Goal: Task Accomplishment & Management: Manage account settings

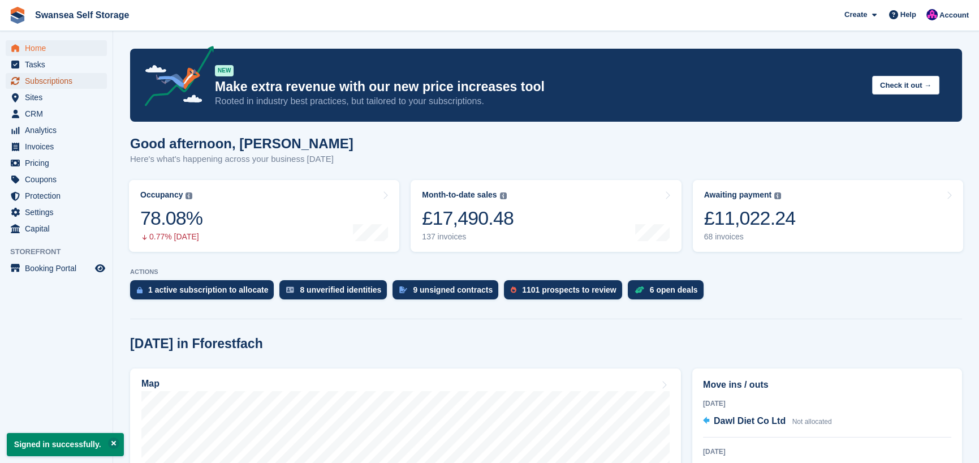
drag, startPoint x: 51, startPoint y: 81, endPoint x: 53, endPoint y: 87, distance: 5.9
click at [51, 81] on span "Subscriptions" at bounding box center [59, 81] width 68 height 16
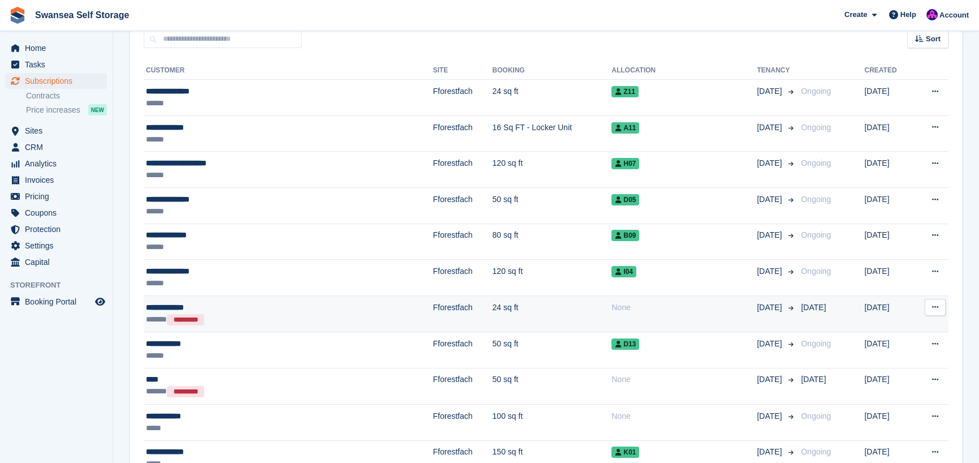
scroll to position [11, 0]
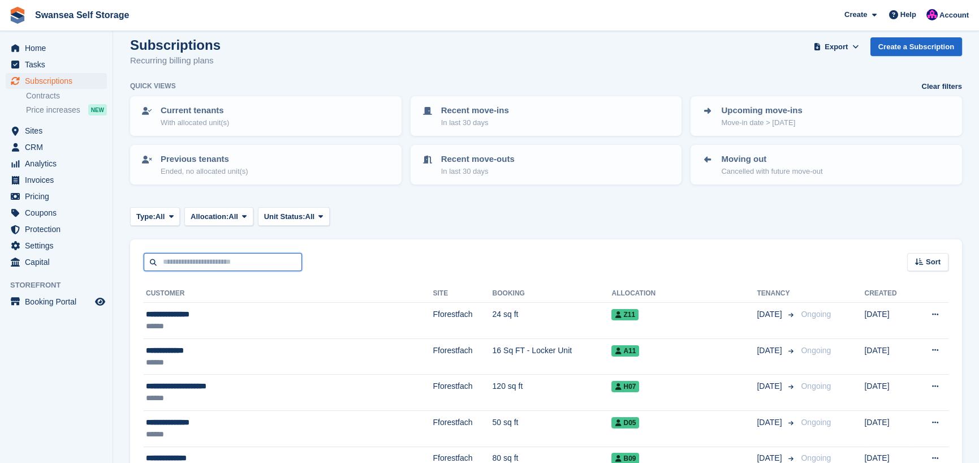
click at [206, 263] on input "text" at bounding box center [223, 262] width 158 height 19
type input "*****"
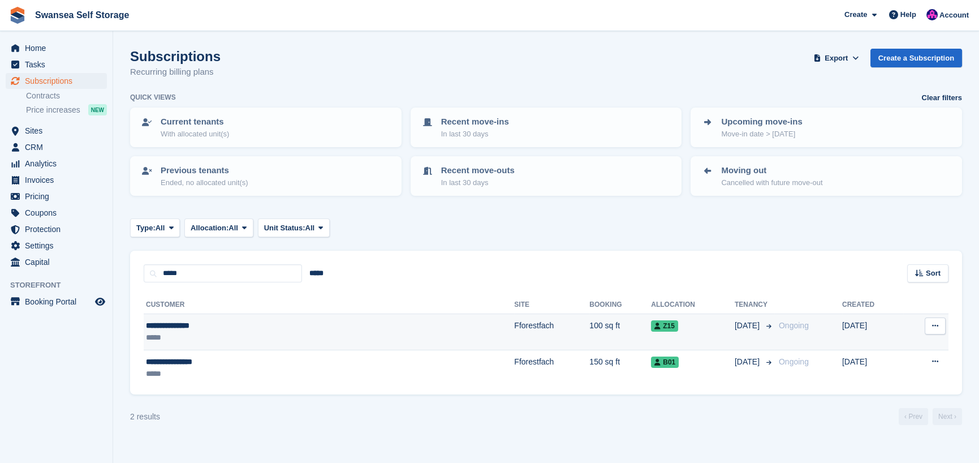
click at [247, 332] on div "*****" at bounding box center [242, 337] width 193 height 12
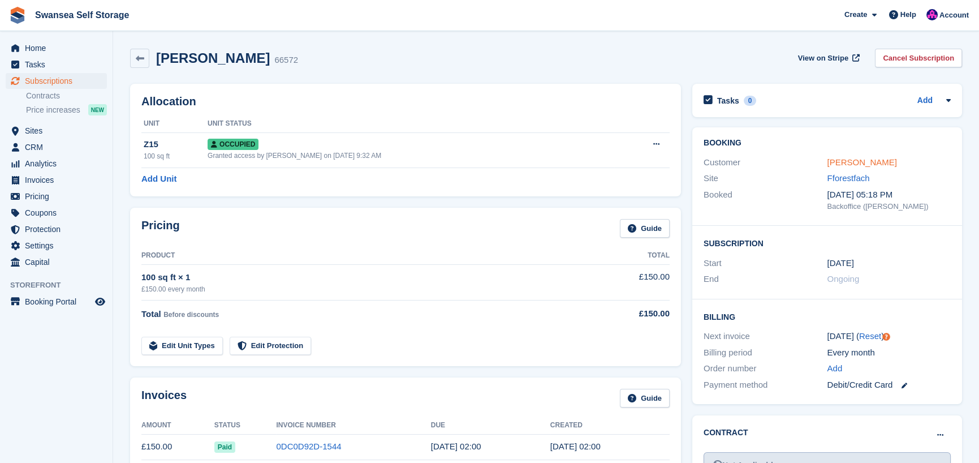
click at [878, 162] on link "Mr Malcolm Bond" at bounding box center [863, 162] width 70 height 10
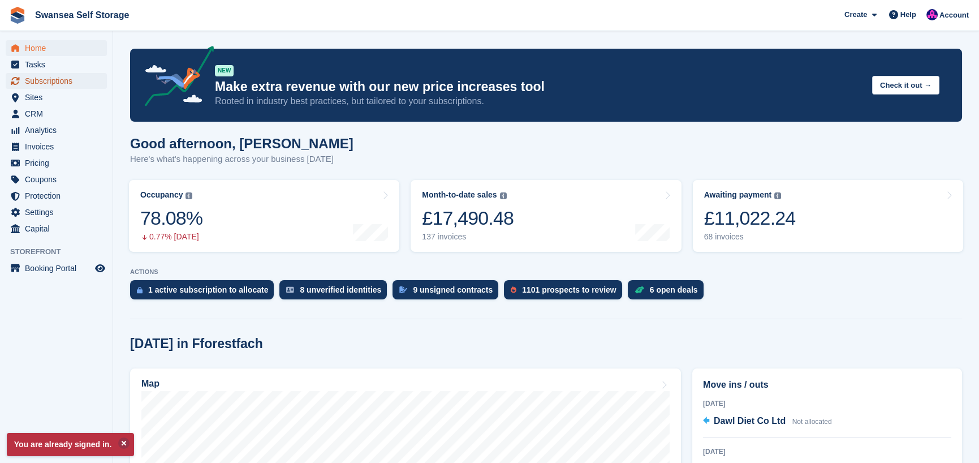
click at [74, 76] on span "Subscriptions" at bounding box center [59, 81] width 68 height 16
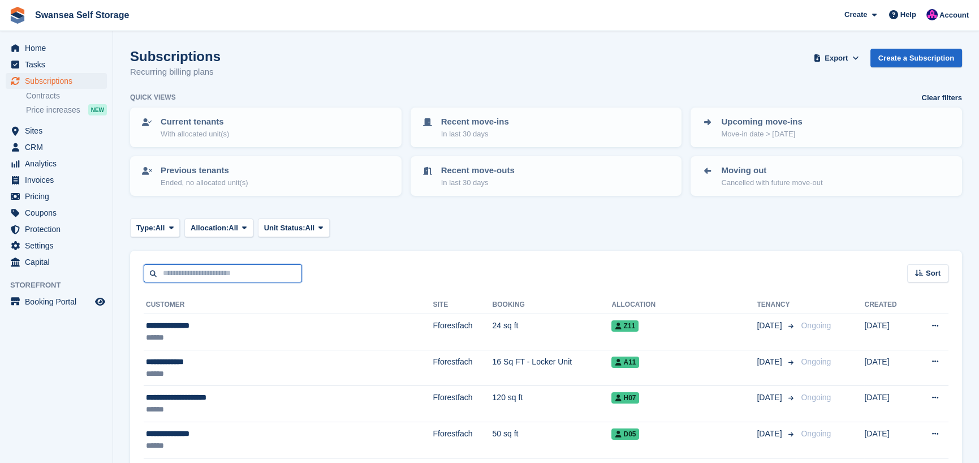
click at [208, 272] on input "text" at bounding box center [223, 273] width 158 height 19
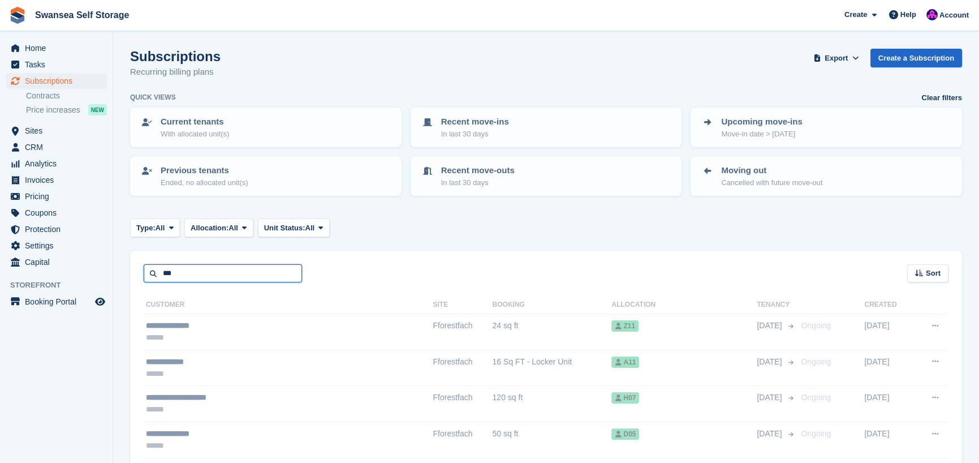
type input "***"
drag, startPoint x: 230, startPoint y: 265, endPoint x: 141, endPoint y: 270, distance: 89.5
drag, startPoint x: 202, startPoint y: 275, endPoint x: 137, endPoint y: 268, distance: 65.5
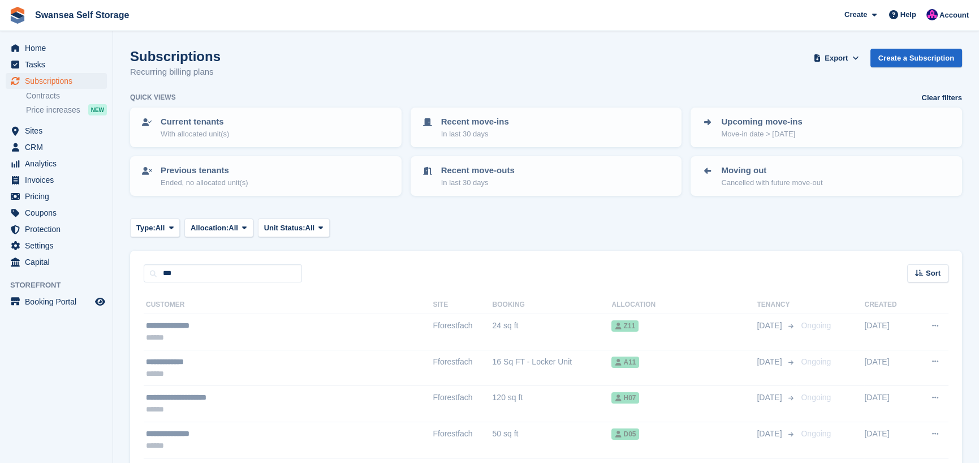
drag, startPoint x: 210, startPoint y: 272, endPoint x: 188, endPoint y: 300, distance: 35.5
drag, startPoint x: 214, startPoint y: 278, endPoint x: 127, endPoint y: 146, distance: 158.5
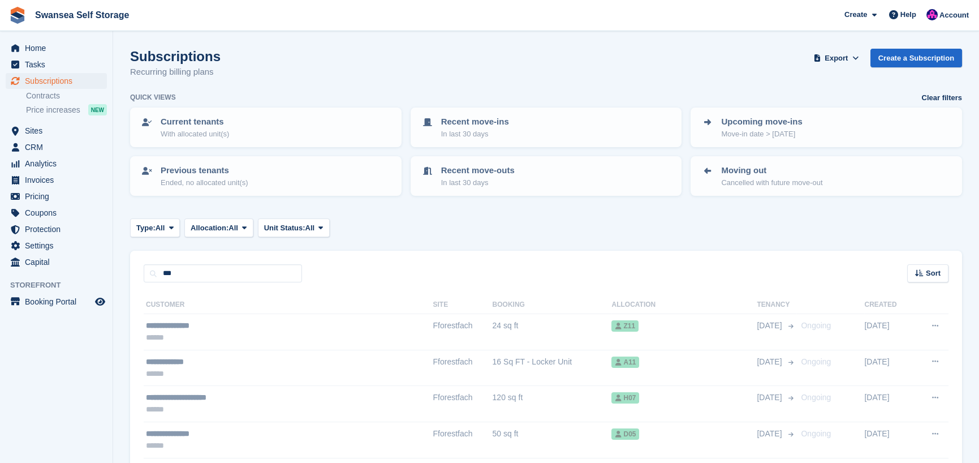
click at [60, 84] on span "Subscriptions" at bounding box center [59, 81] width 68 height 16
drag, startPoint x: 182, startPoint y: 272, endPoint x: 190, endPoint y: 263, distance: 12.0
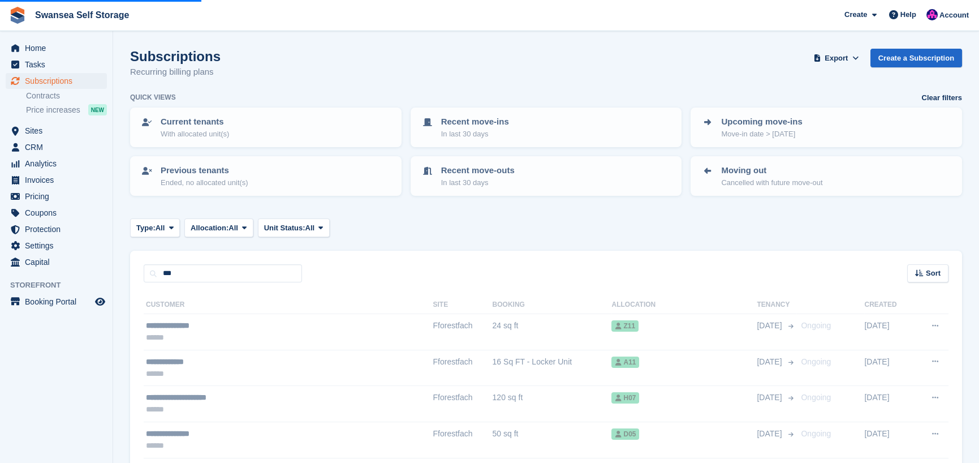
drag, startPoint x: 31, startPoint y: 347, endPoint x: 45, endPoint y: 352, distance: 14.8
click at [32, 348] on aside "Home Tasks Subscriptions Subscriptions Subscriptions Contracts Price increases …" at bounding box center [56, 234] width 113 height 406
click at [66, 80] on span "Subscriptions" at bounding box center [59, 81] width 68 height 16
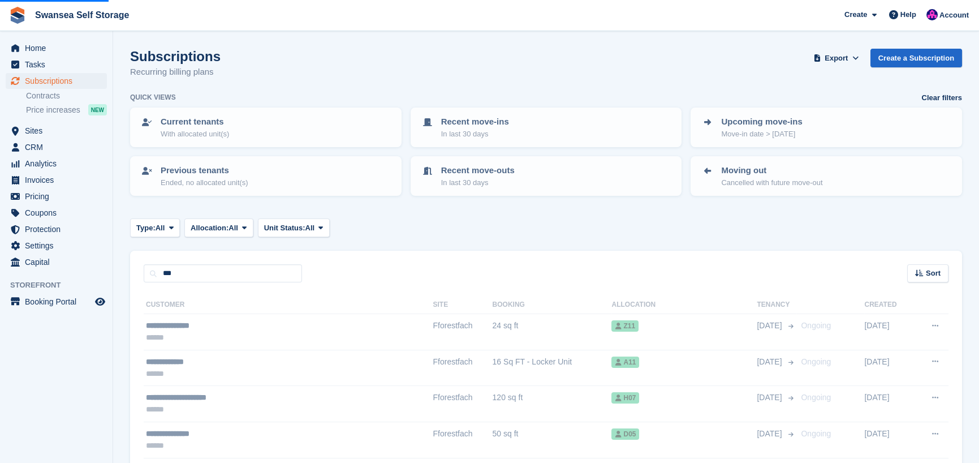
click at [42, 131] on span "Sites" at bounding box center [59, 131] width 68 height 16
click at [45, 132] on span "Sites" at bounding box center [59, 131] width 68 height 16
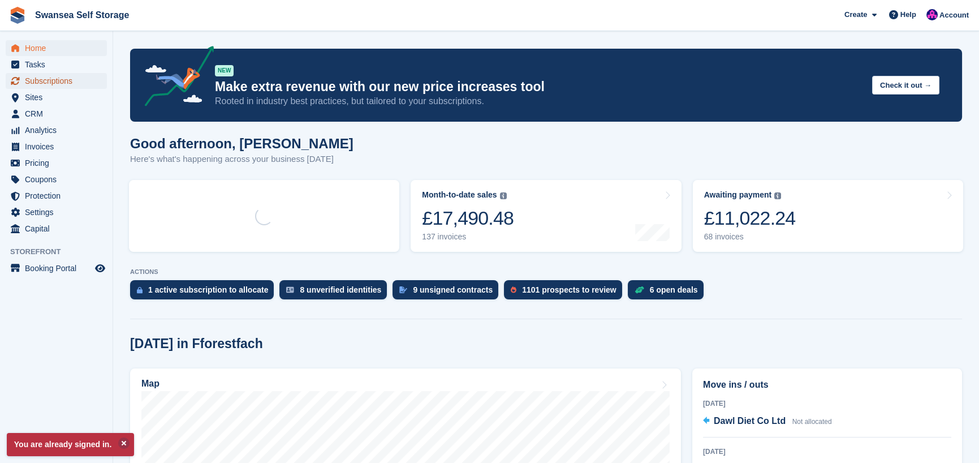
click at [67, 79] on span "Subscriptions" at bounding box center [59, 81] width 68 height 16
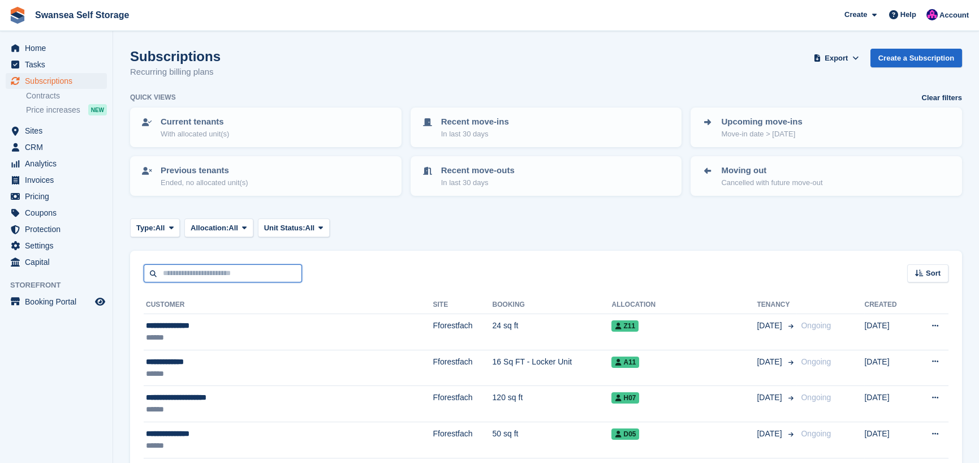
click at [204, 276] on input "text" at bounding box center [223, 273] width 158 height 19
type input "****"
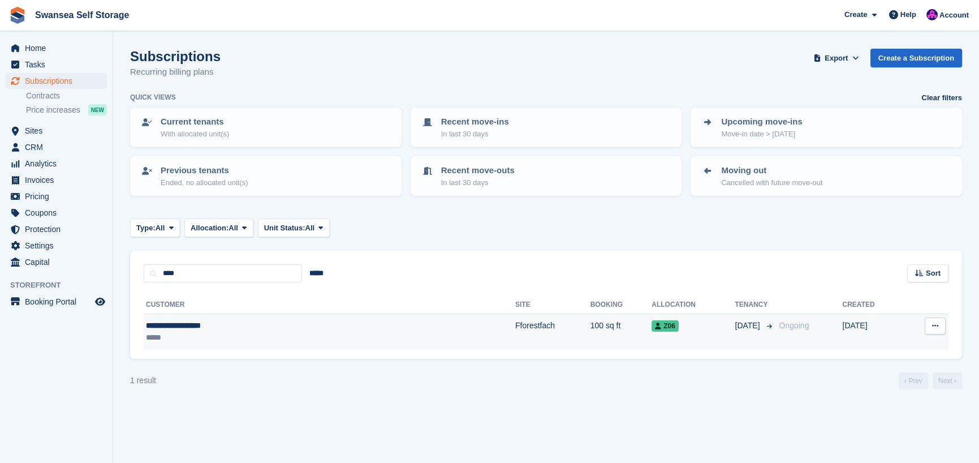
click at [515, 326] on td "Fforestfach" at bounding box center [552, 332] width 75 height 36
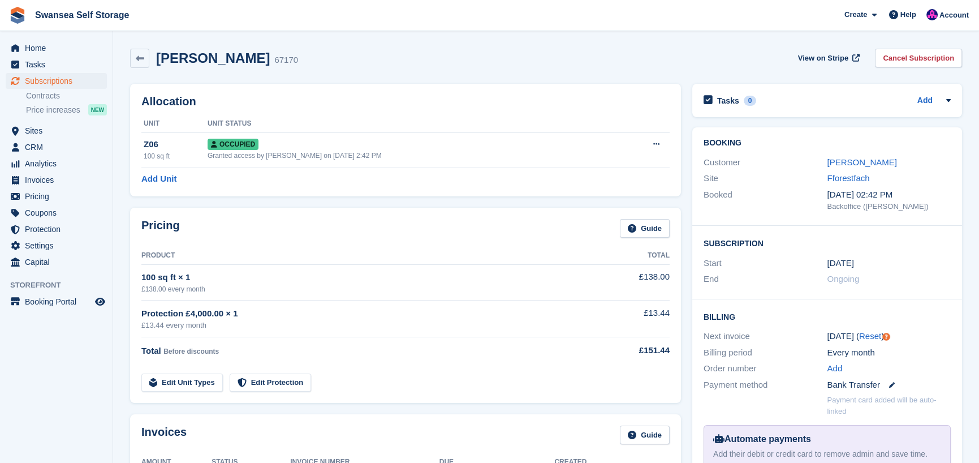
scroll to position [170, 0]
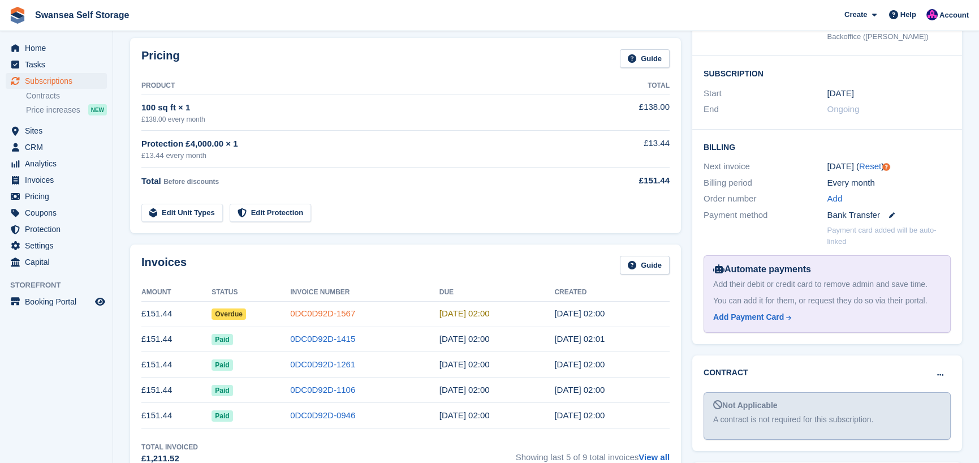
click at [314, 316] on link "0DC0D92D-1567" at bounding box center [322, 313] width 65 height 10
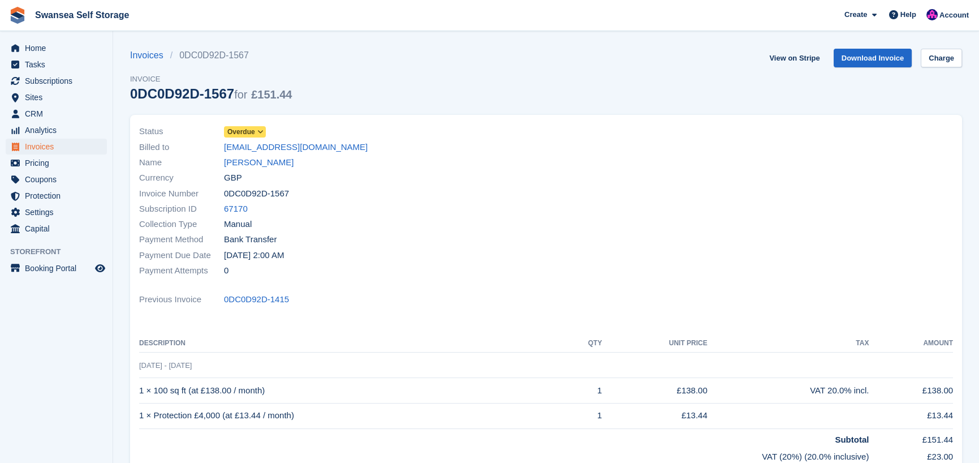
click at [252, 131] on span "Overdue" at bounding box center [241, 132] width 28 height 10
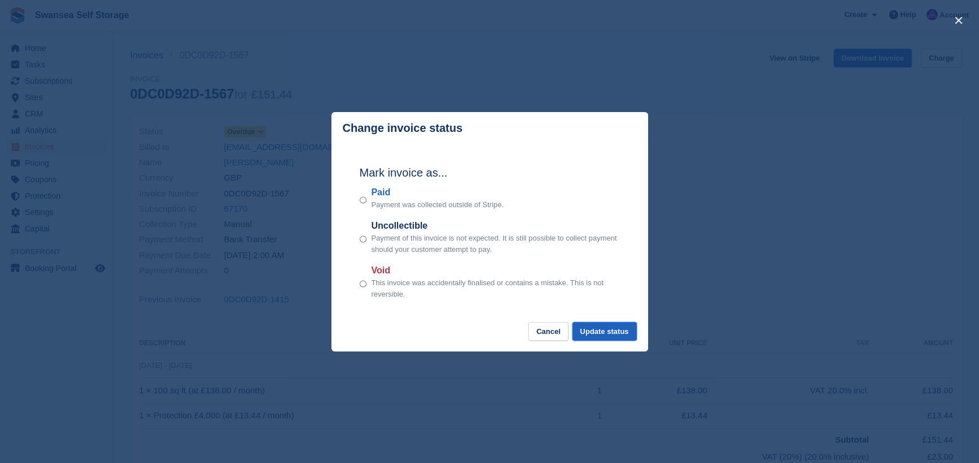
click at [600, 333] on button "Update status" at bounding box center [604, 331] width 64 height 19
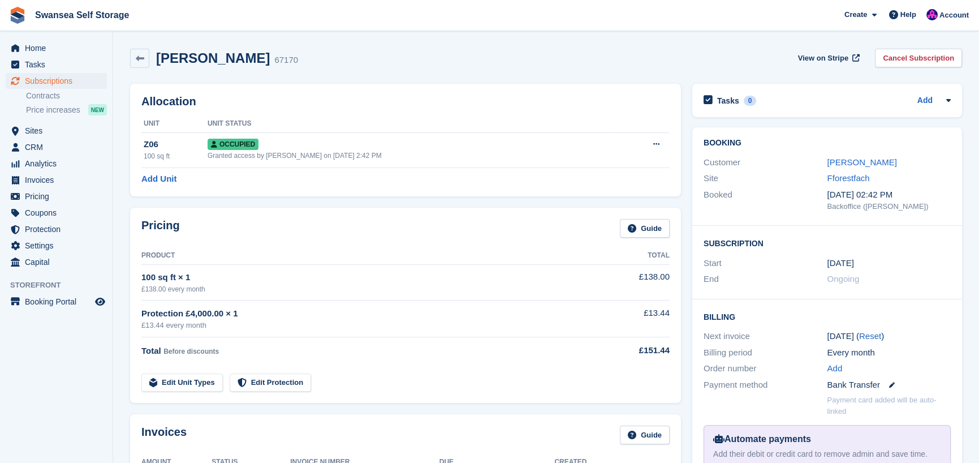
scroll to position [170, 0]
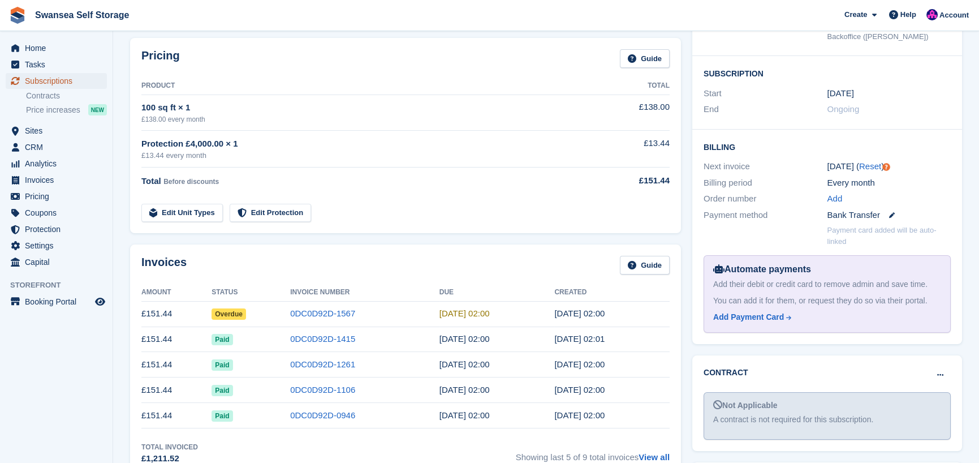
click at [71, 81] on span "Subscriptions" at bounding box center [59, 81] width 68 height 16
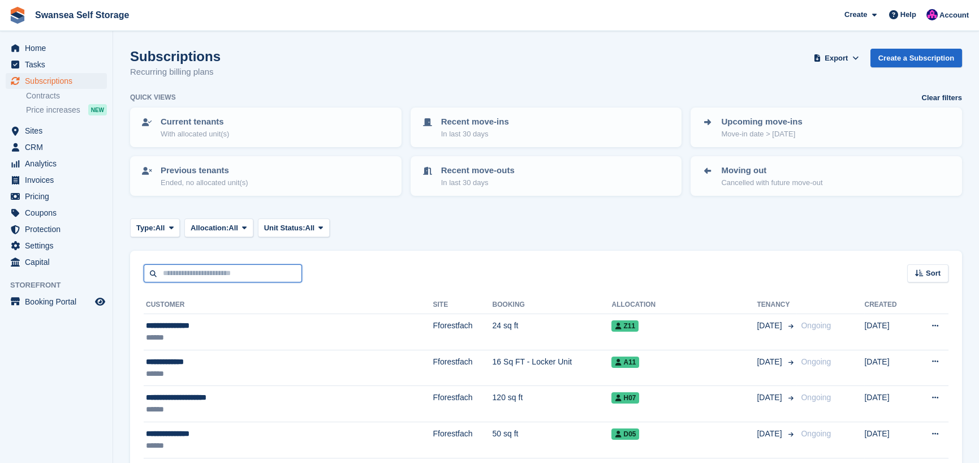
click at [192, 275] on input "text" at bounding box center [223, 273] width 158 height 19
type input "*"
type input "******"
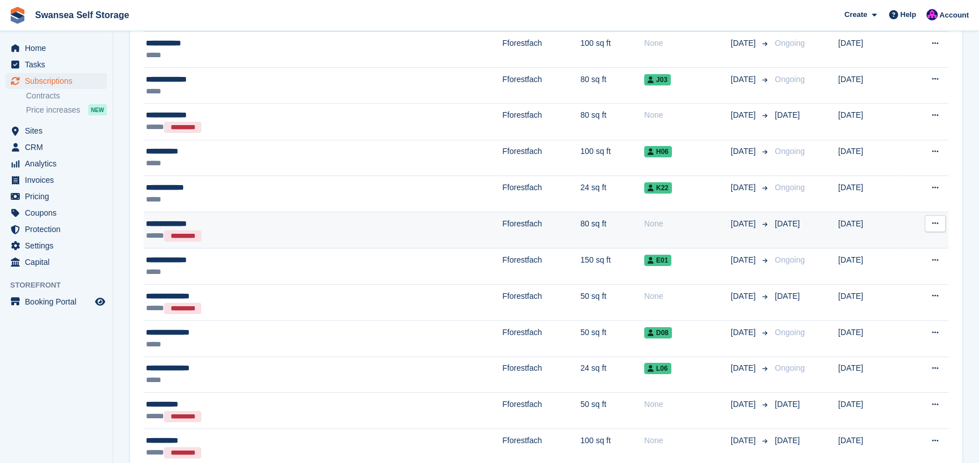
scroll to position [262, 0]
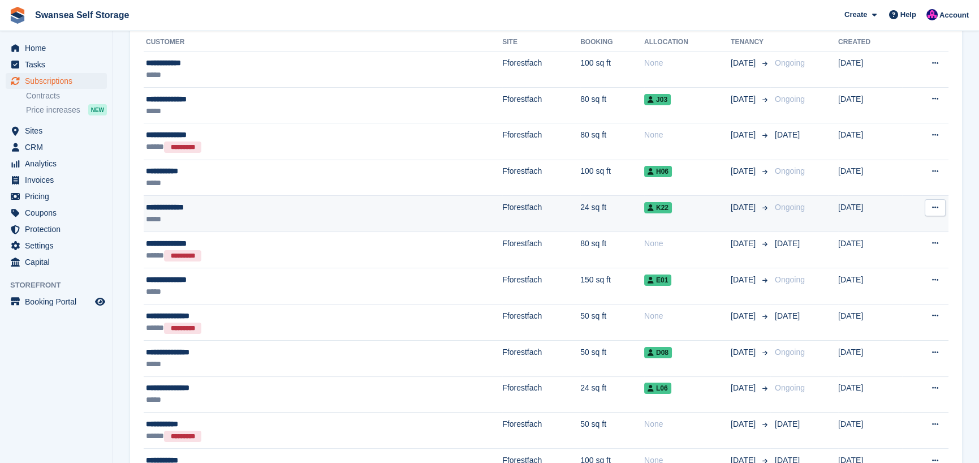
click at [264, 213] on div "*****" at bounding box center [236, 219] width 180 height 12
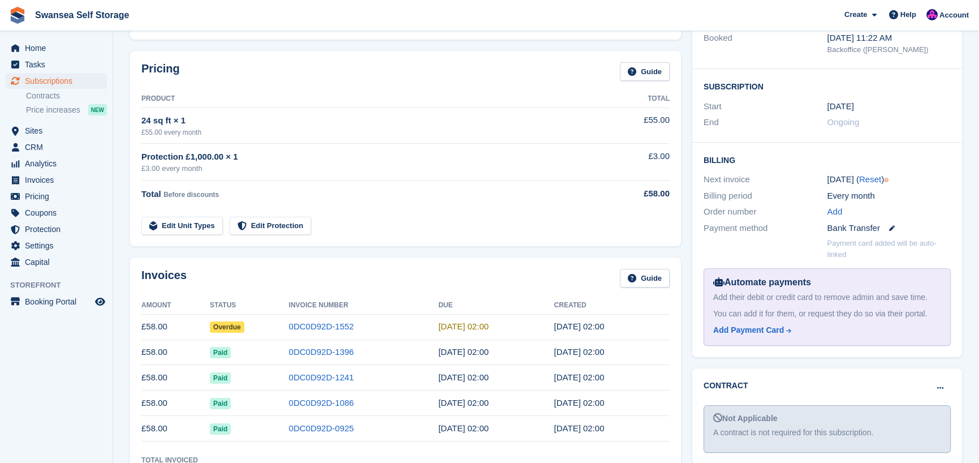
scroll to position [170, 0]
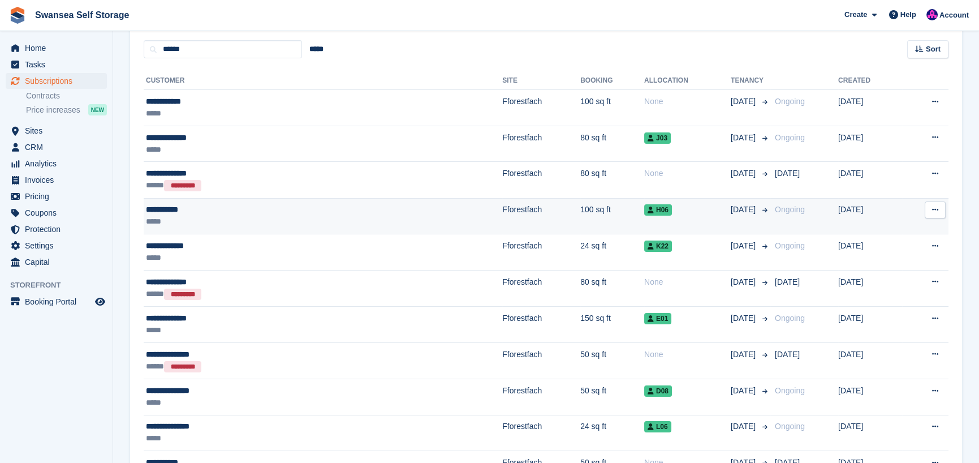
scroll to position [206, 0]
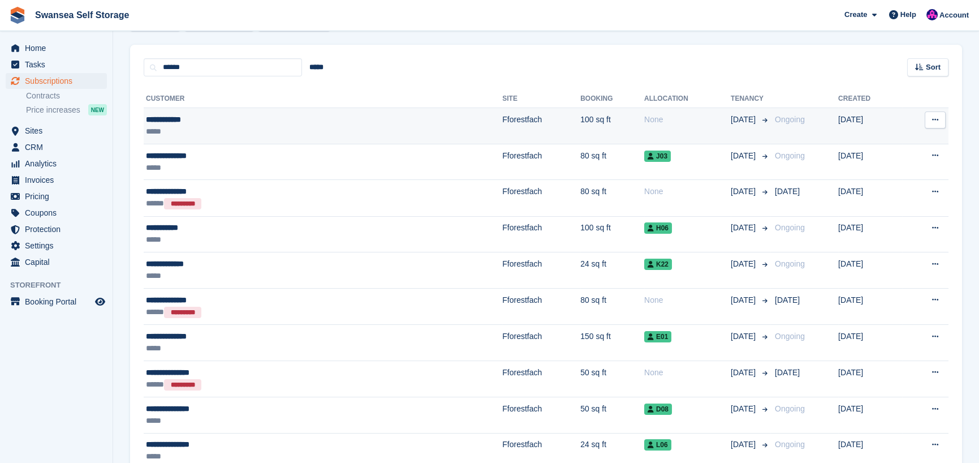
click at [502, 118] on td "Fforestfach" at bounding box center [541, 126] width 78 height 36
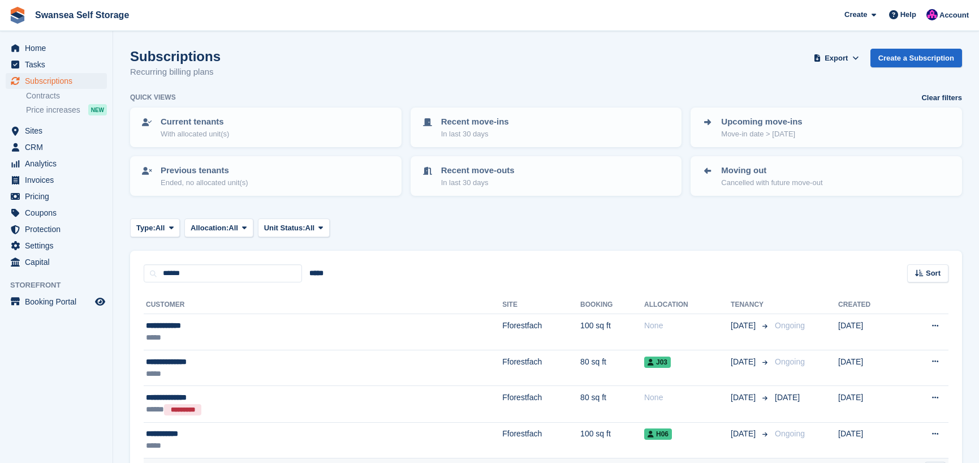
scroll to position [206, 0]
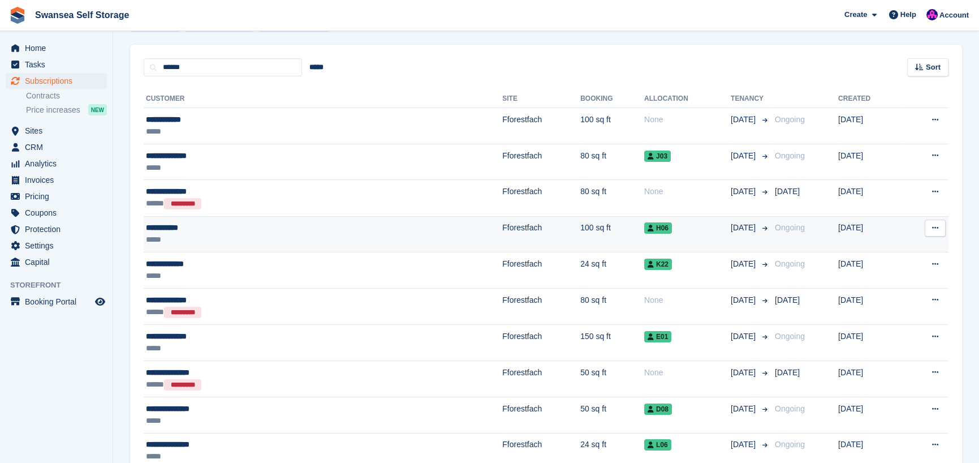
click at [502, 227] on td "Fforestfach" at bounding box center [541, 234] width 78 height 36
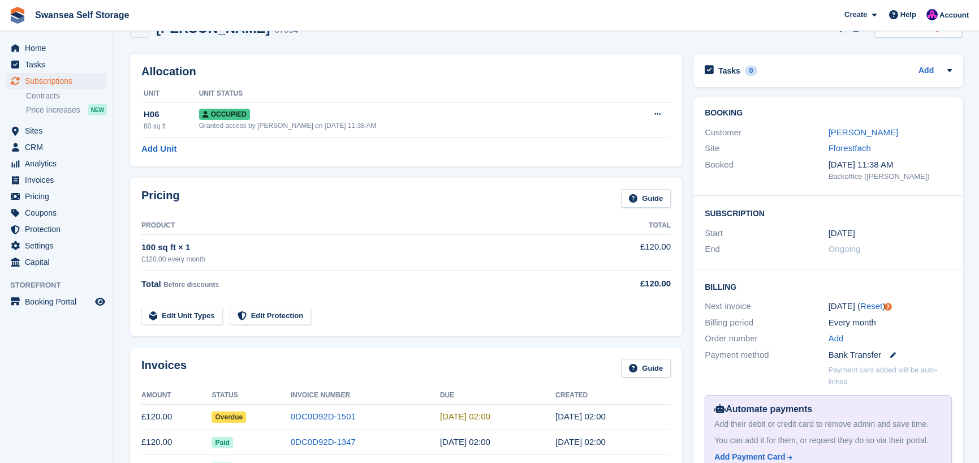
scroll to position [57, 0]
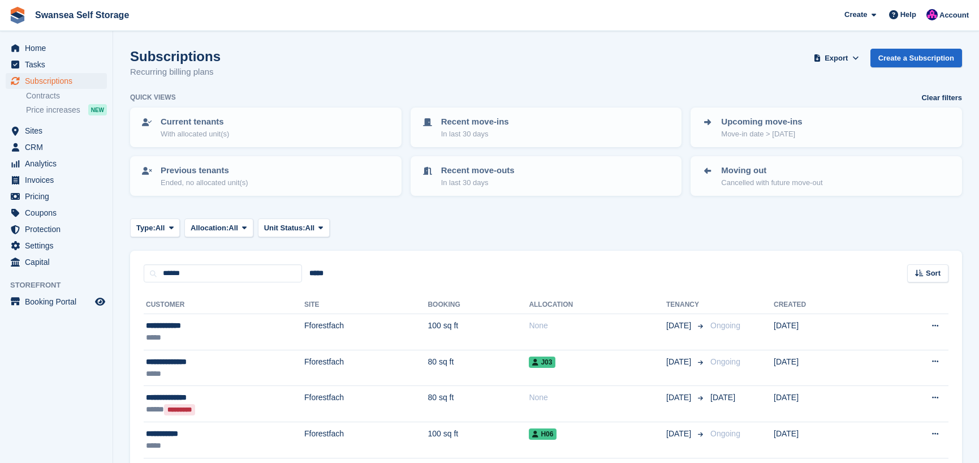
scroll to position [206, 0]
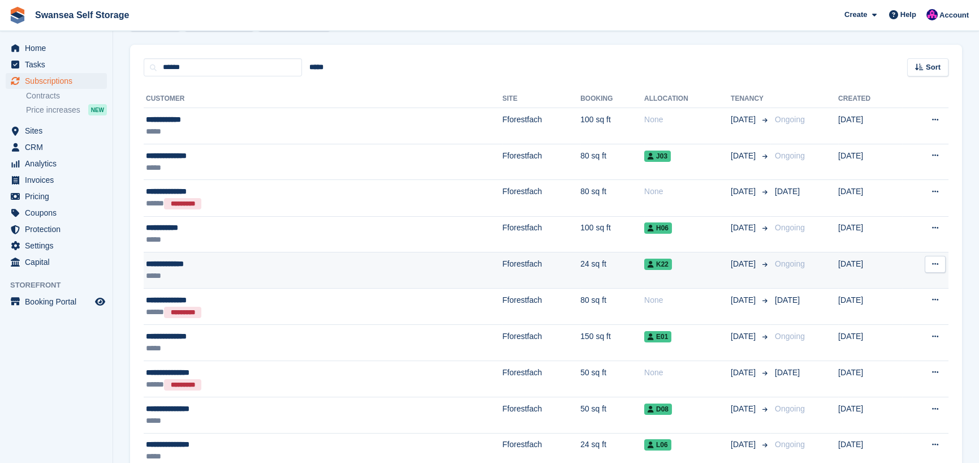
click at [502, 265] on td "Fforestfach" at bounding box center [541, 270] width 78 height 36
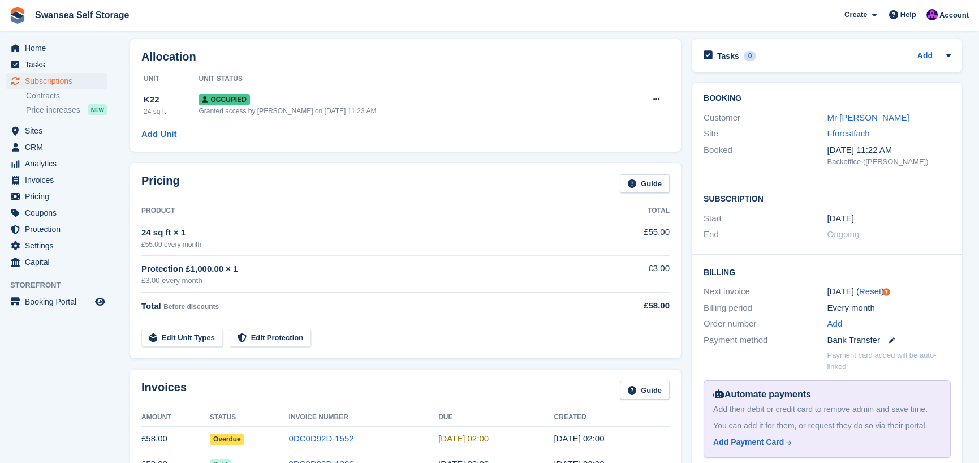
scroll to position [170, 0]
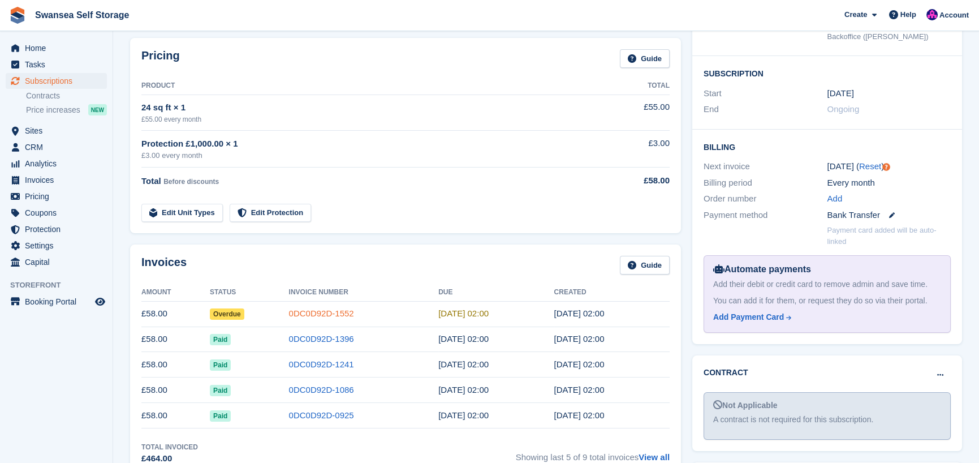
click at [305, 313] on link "0DC0D92D-1552" at bounding box center [321, 313] width 65 height 10
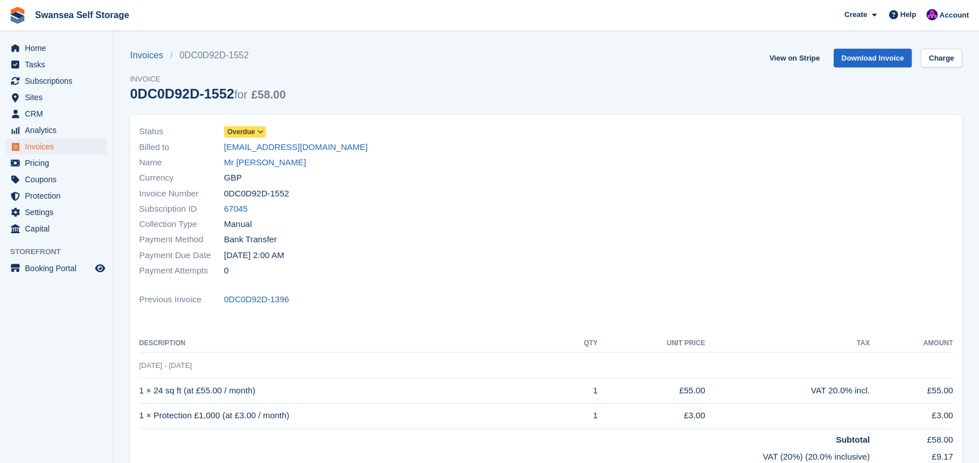
click at [246, 126] on link "Overdue" at bounding box center [245, 131] width 42 height 13
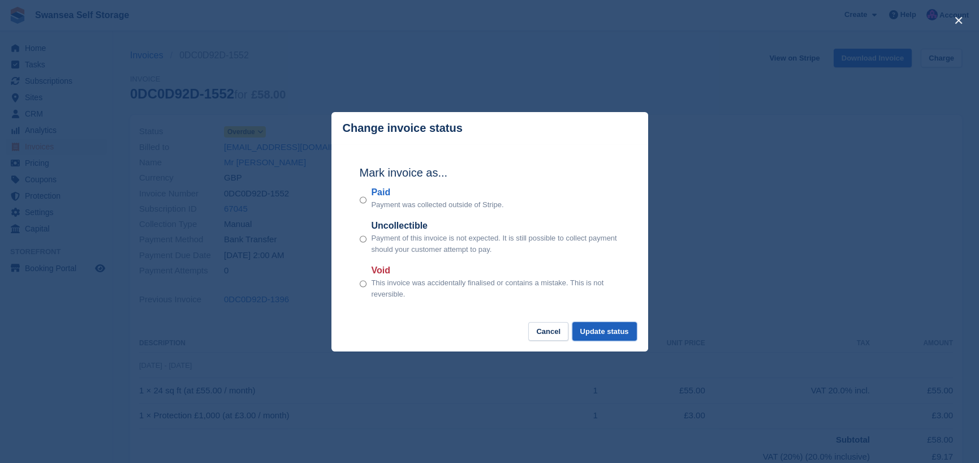
click at [593, 334] on button "Update status" at bounding box center [604, 331] width 64 height 19
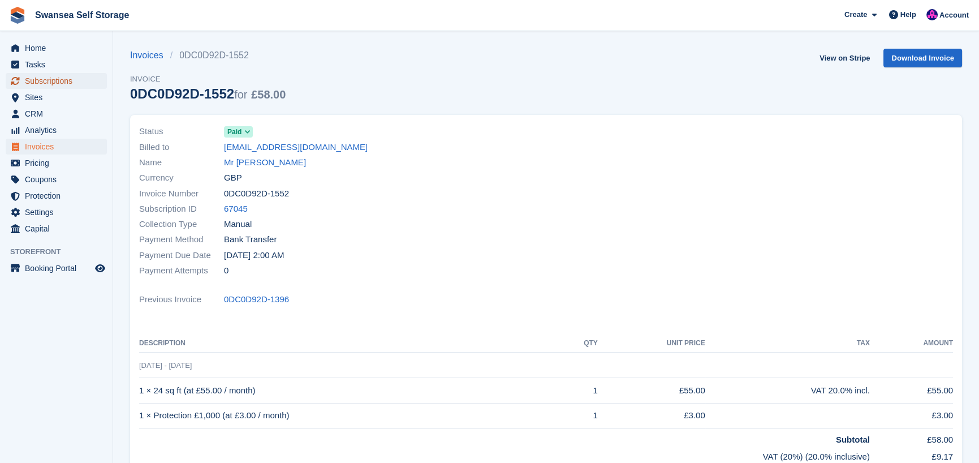
click at [57, 84] on span "Subscriptions" at bounding box center [59, 81] width 68 height 16
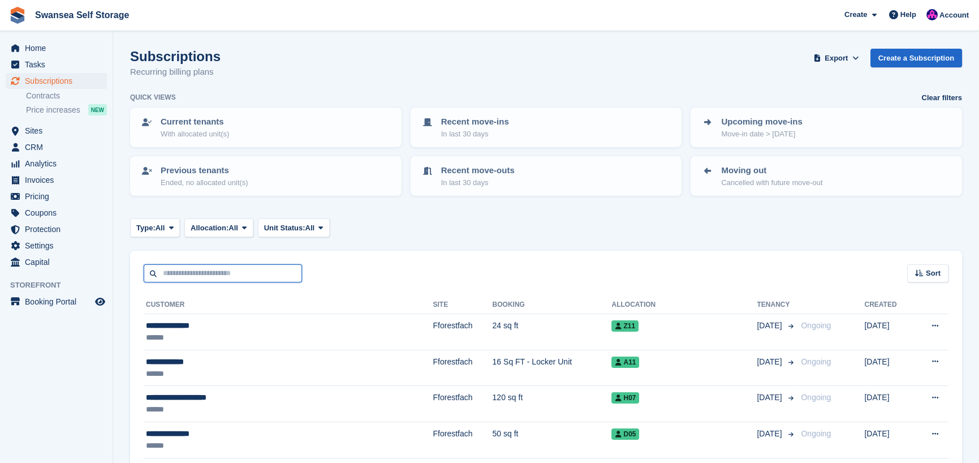
click at [213, 278] on input "text" at bounding box center [223, 273] width 158 height 19
type input "****"
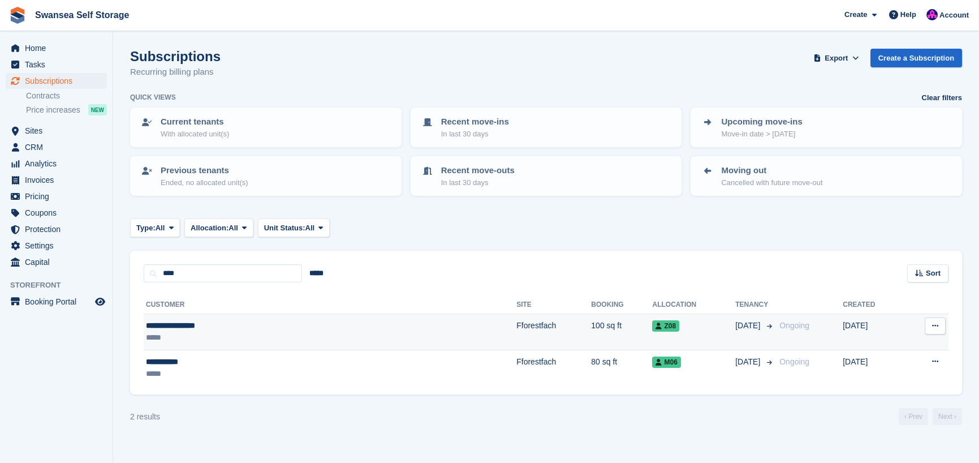
click at [516, 324] on td "Fforestfach" at bounding box center [553, 332] width 75 height 36
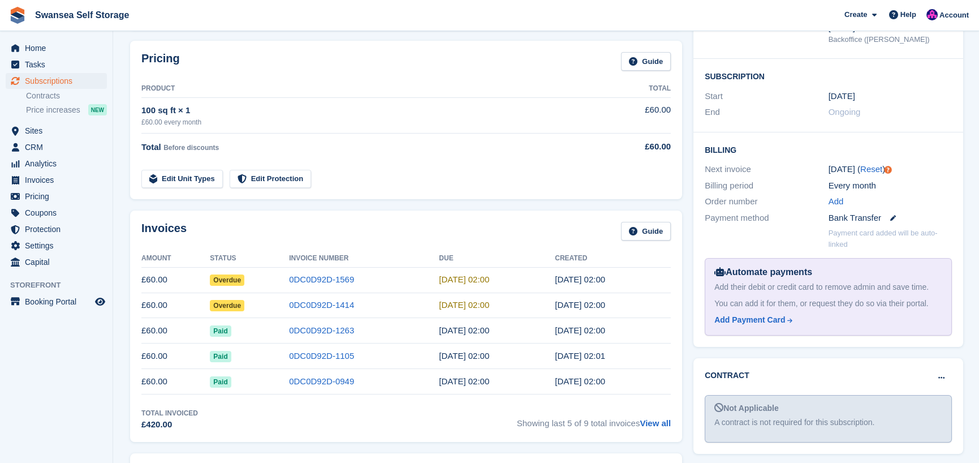
scroll to position [170, 0]
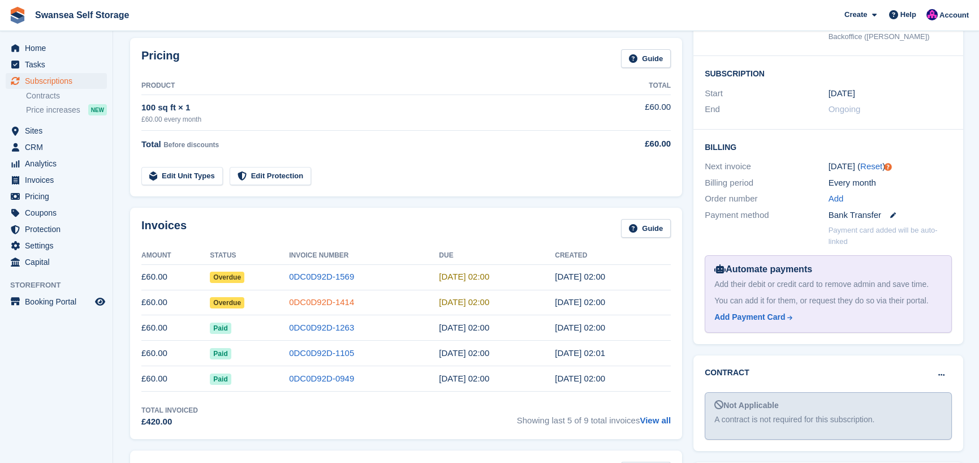
click at [336, 304] on link "0DC0D92D-1414" at bounding box center [321, 302] width 65 height 10
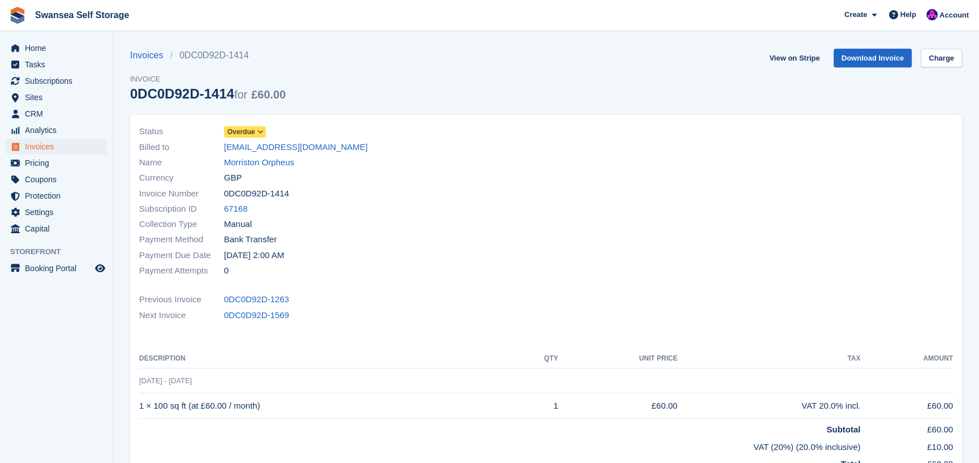
click at [242, 136] on span "Overdue" at bounding box center [241, 132] width 28 height 10
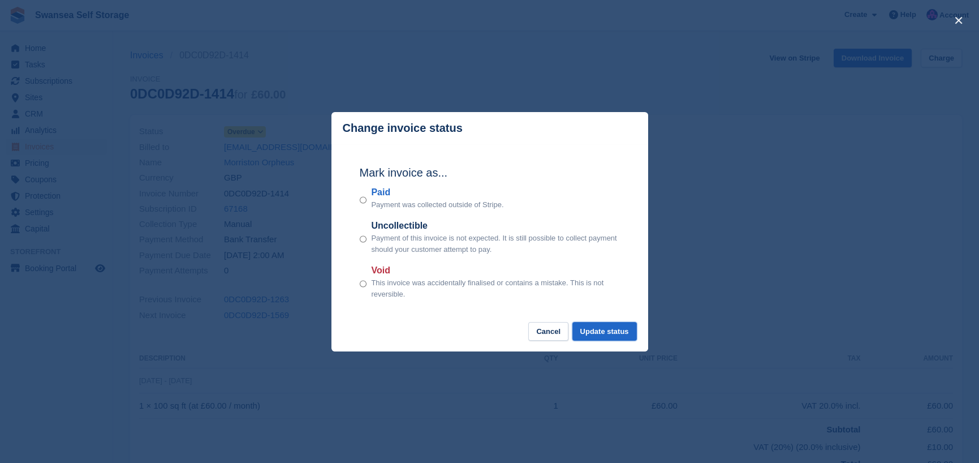
drag, startPoint x: 589, startPoint y: 332, endPoint x: 583, endPoint y: 320, distance: 13.9
click at [588, 331] on button "Update status" at bounding box center [604, 331] width 64 height 19
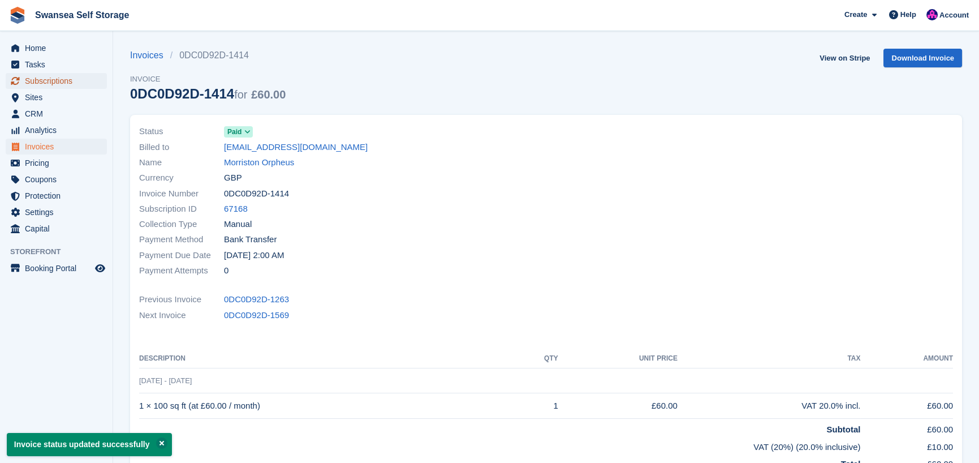
click at [63, 79] on span "Subscriptions" at bounding box center [59, 81] width 68 height 16
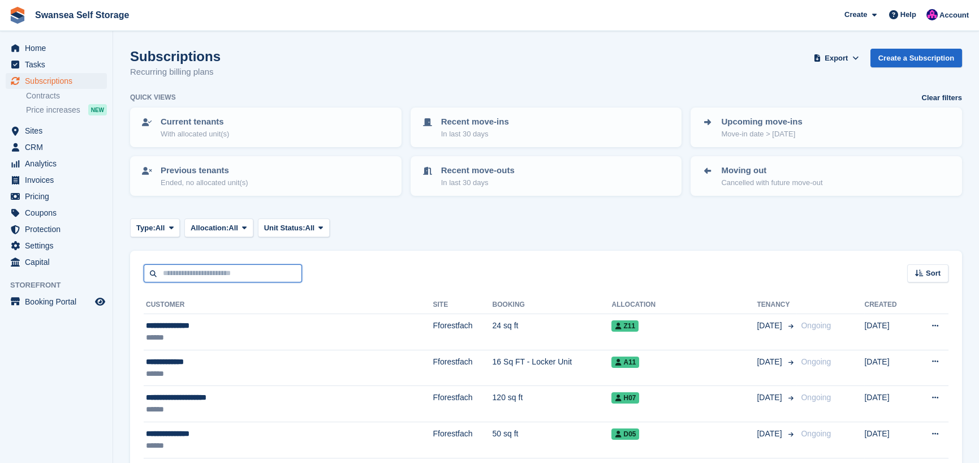
click at [188, 274] on input "text" at bounding box center [223, 273] width 158 height 19
type input "****"
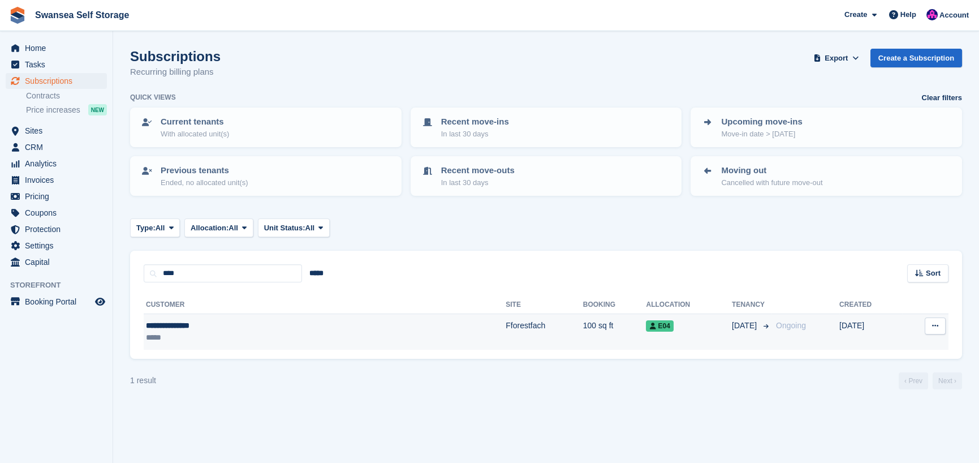
click at [322, 328] on div "**********" at bounding box center [238, 326] width 184 height 12
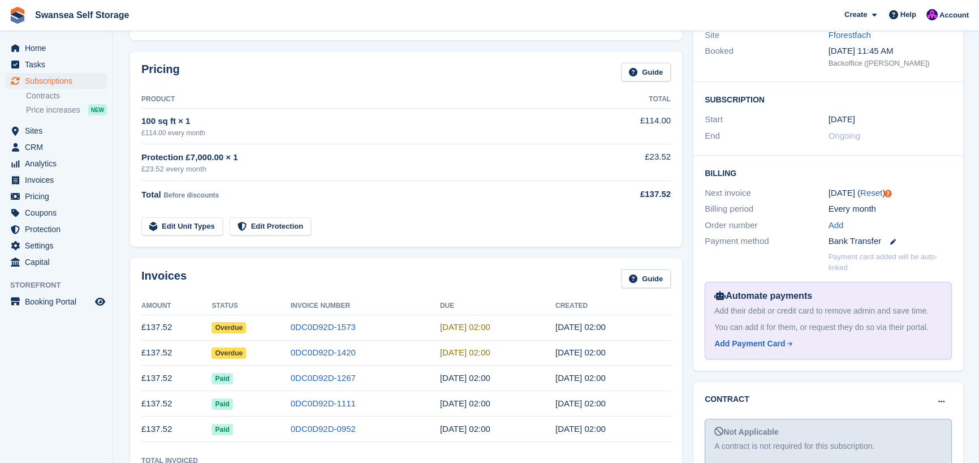
scroll to position [170, 0]
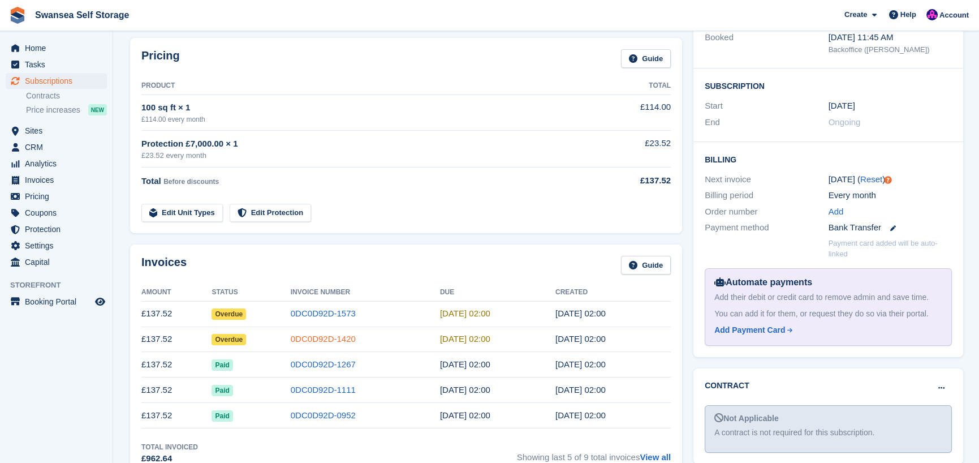
click at [291, 339] on link "0DC0D92D-1420" at bounding box center [323, 339] width 65 height 10
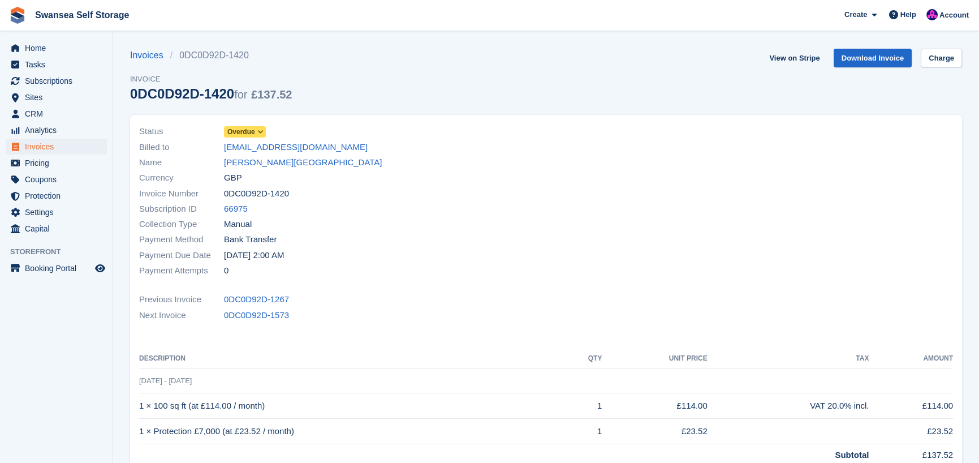
click at [251, 132] on span "Overdue" at bounding box center [241, 132] width 28 height 10
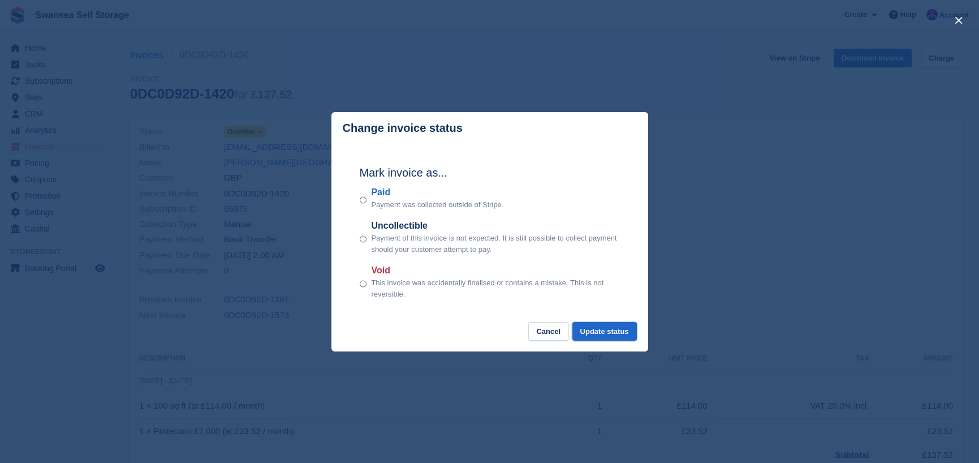
drag, startPoint x: 594, startPoint y: 327, endPoint x: 587, endPoint y: 321, distance: 9.3
click at [591, 325] on button "Update status" at bounding box center [604, 331] width 64 height 19
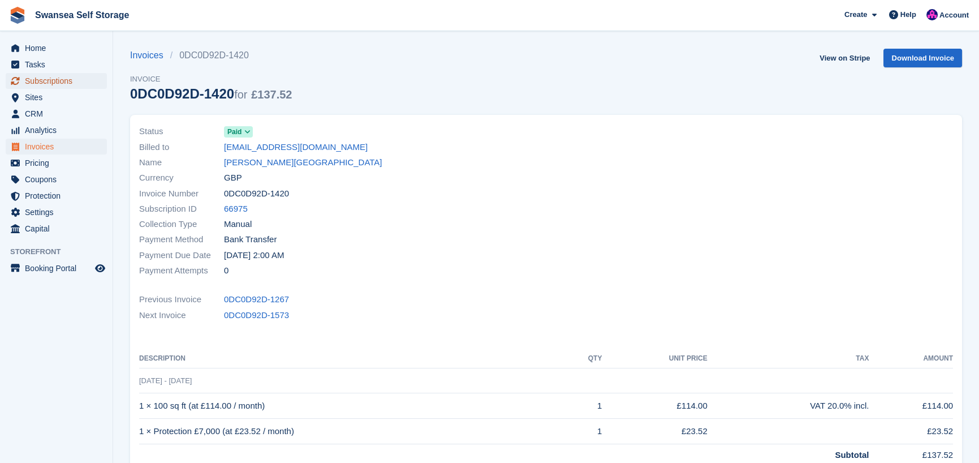
click at [62, 83] on span "Subscriptions" at bounding box center [59, 81] width 68 height 16
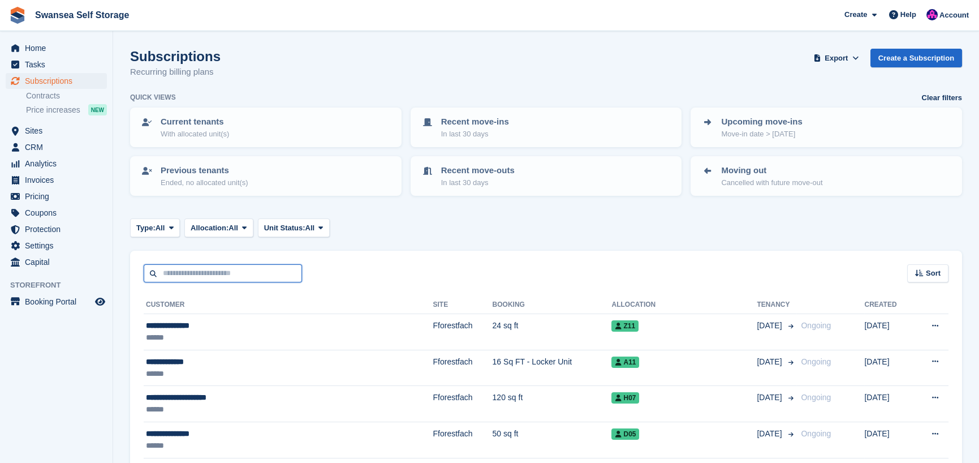
click at [206, 277] on input "text" at bounding box center [223, 273] width 158 height 19
type input "****"
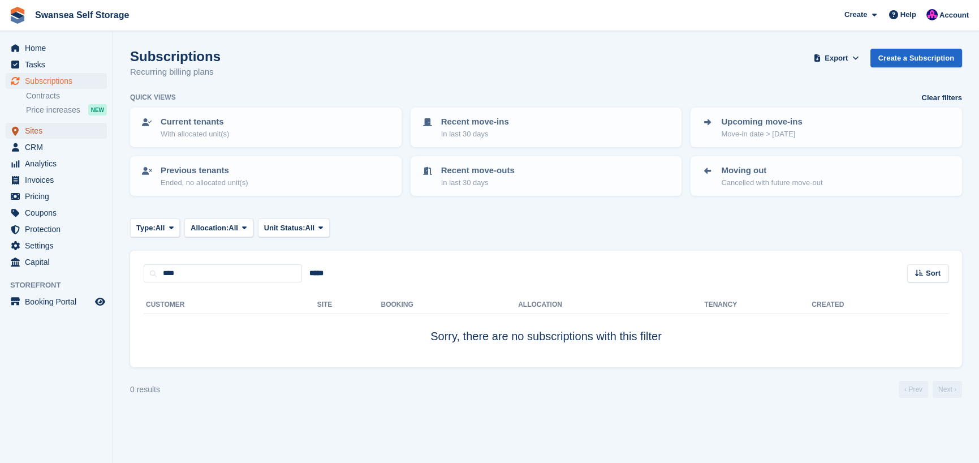
click at [51, 135] on span "Sites" at bounding box center [59, 131] width 68 height 16
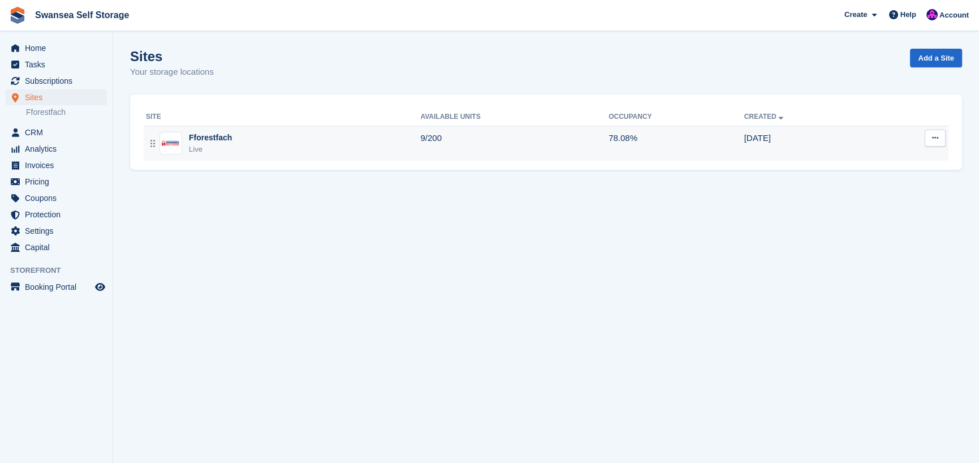
click at [224, 148] on div "Live" at bounding box center [210, 149] width 43 height 11
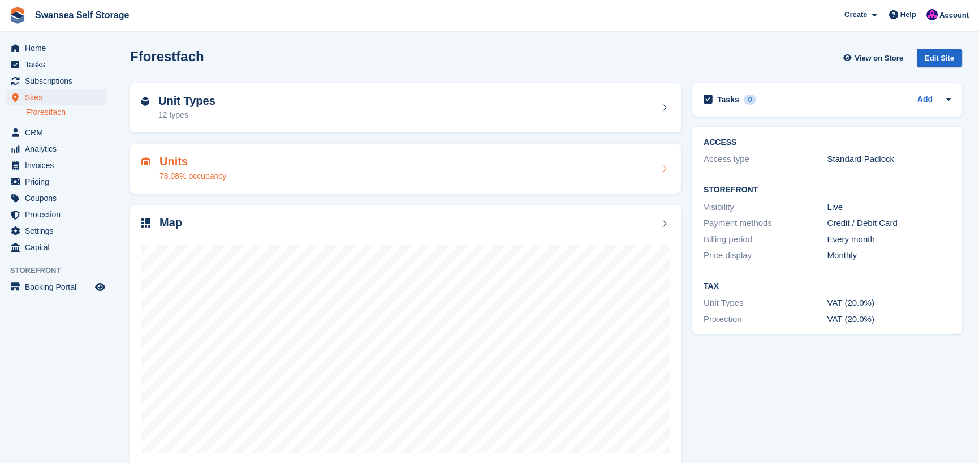
click at [199, 169] on div "Units 78.08% occupancy" at bounding box center [193, 168] width 67 height 27
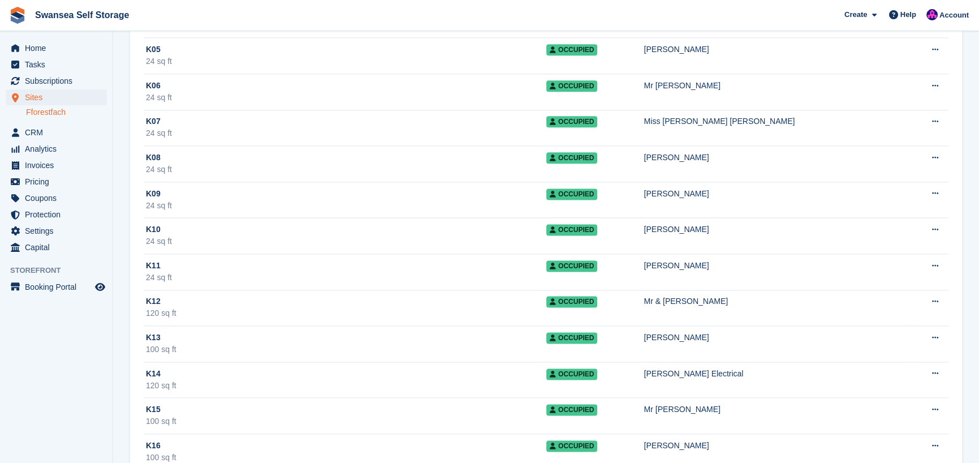
scroll to position [3846, 0]
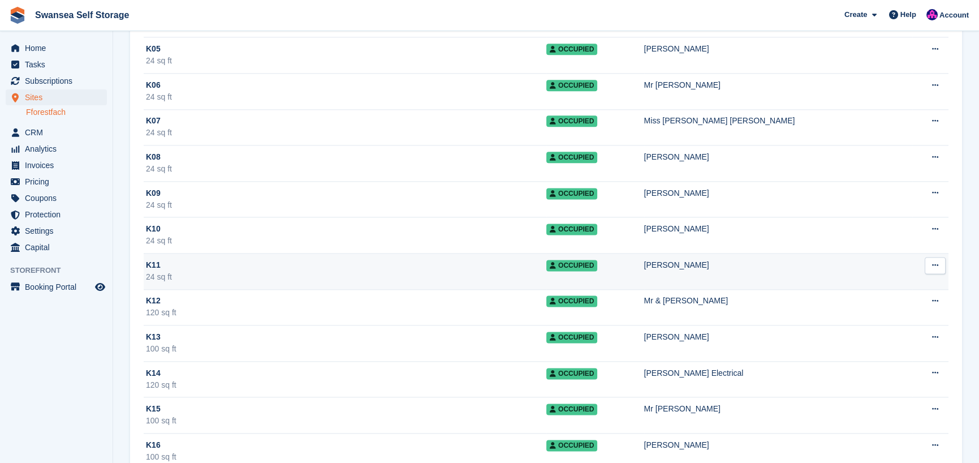
click at [273, 272] on div "24 sq ft" at bounding box center [346, 277] width 400 height 12
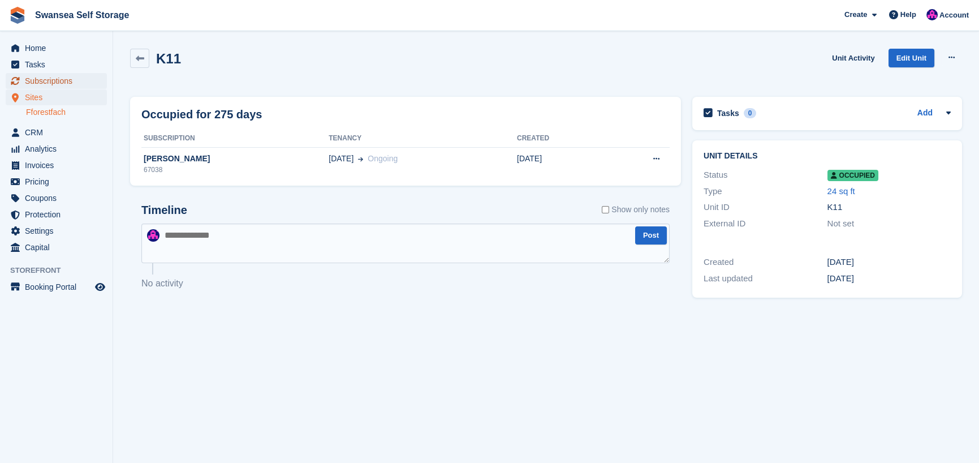
click at [71, 81] on span "Subscriptions" at bounding box center [59, 81] width 68 height 16
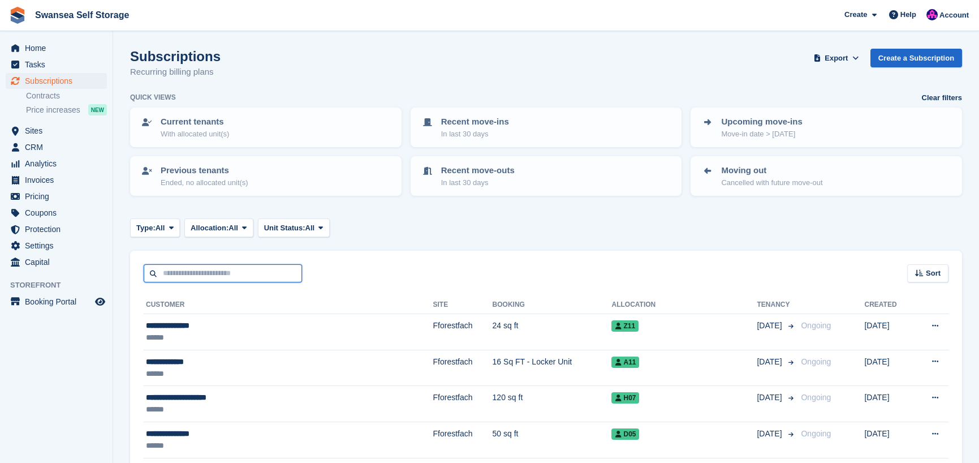
click at [196, 271] on input "text" at bounding box center [223, 273] width 158 height 19
type input "****"
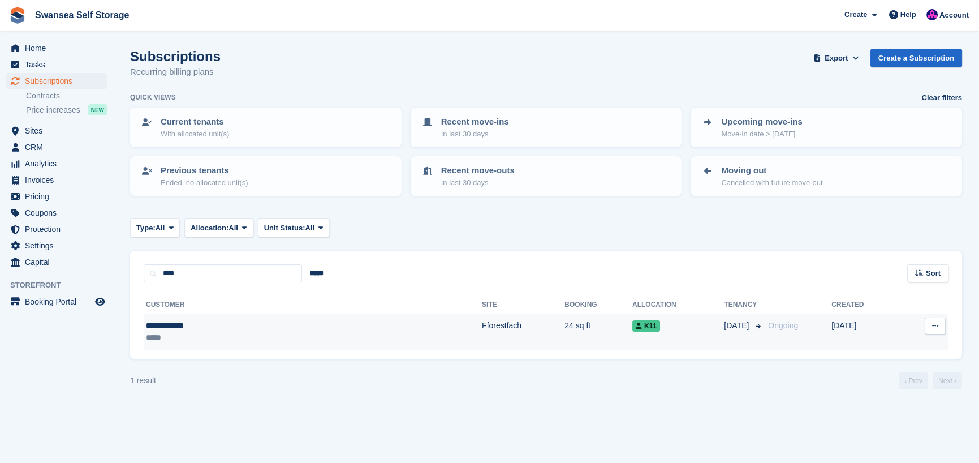
click at [482, 328] on td "Fforestfach" at bounding box center [523, 332] width 83 height 36
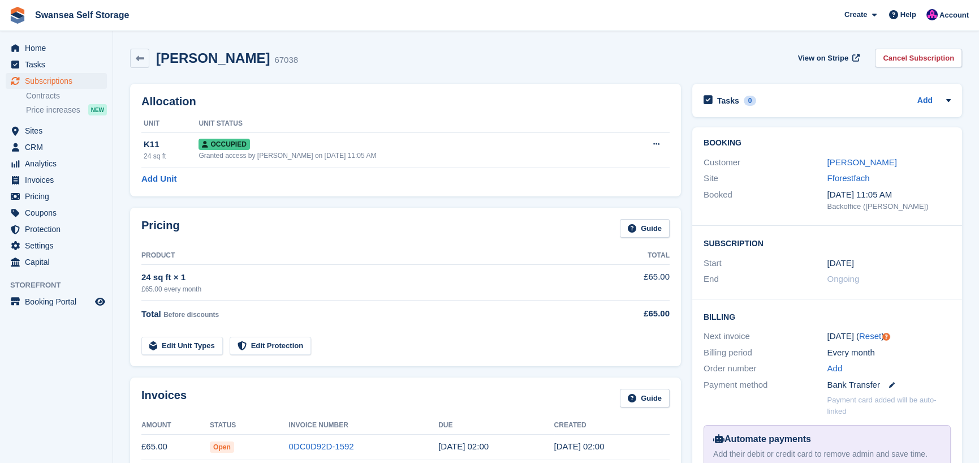
scroll to position [170, 0]
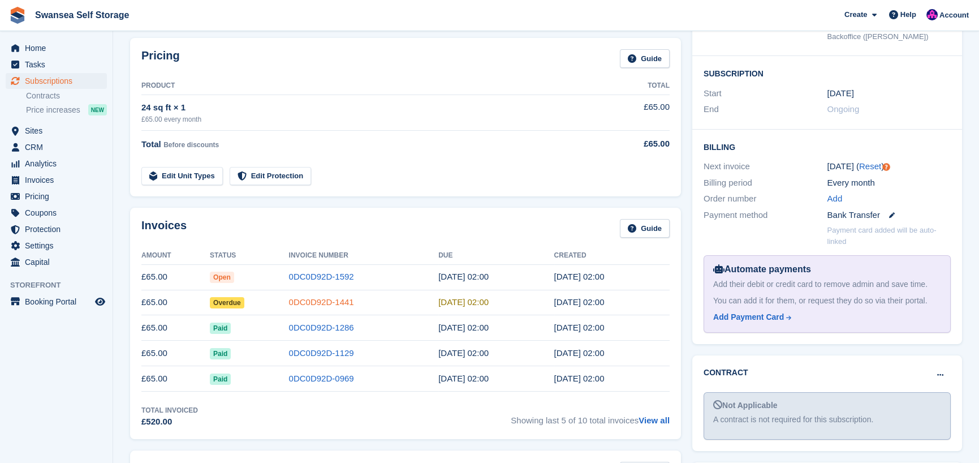
click at [309, 303] on link "0DC0D92D-1441" at bounding box center [321, 302] width 65 height 10
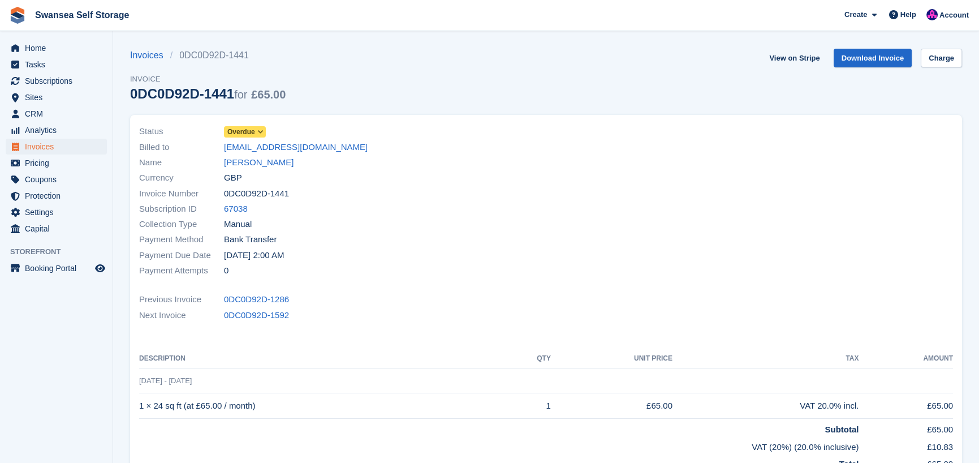
click at [257, 132] on icon at bounding box center [260, 131] width 6 height 7
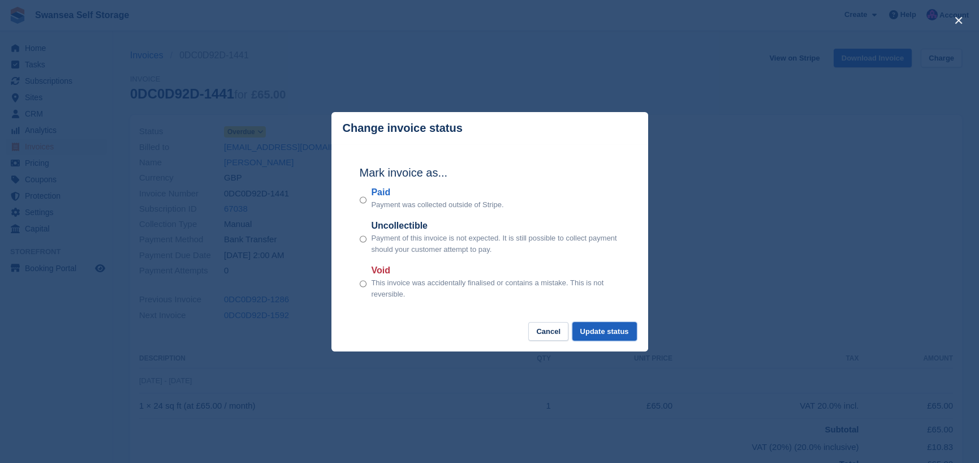
drag, startPoint x: 588, startPoint y: 335, endPoint x: 579, endPoint y: 329, distance: 11.5
click at [588, 335] on button "Update status" at bounding box center [604, 331] width 64 height 19
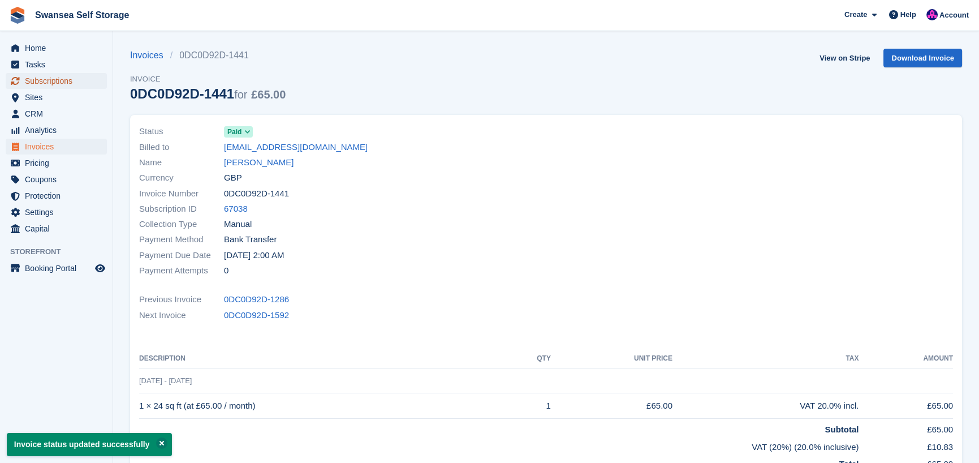
click at [38, 80] on span "Subscriptions" at bounding box center [59, 81] width 68 height 16
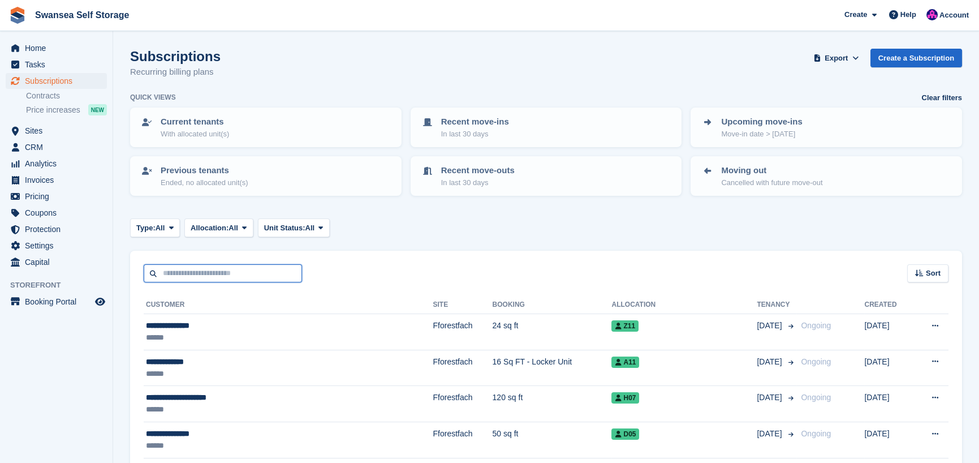
click at [198, 279] on input "text" at bounding box center [223, 273] width 158 height 19
type input "*****"
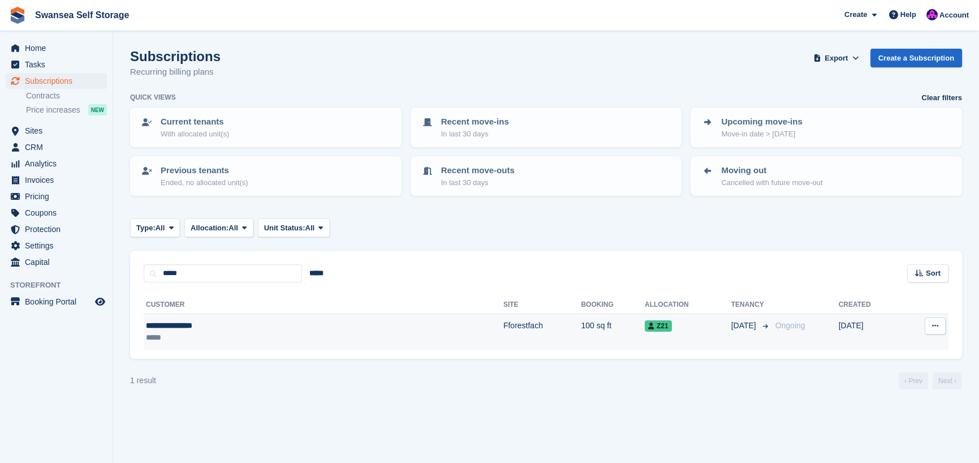
click at [503, 326] on td "Fforestfach" at bounding box center [541, 332] width 77 height 36
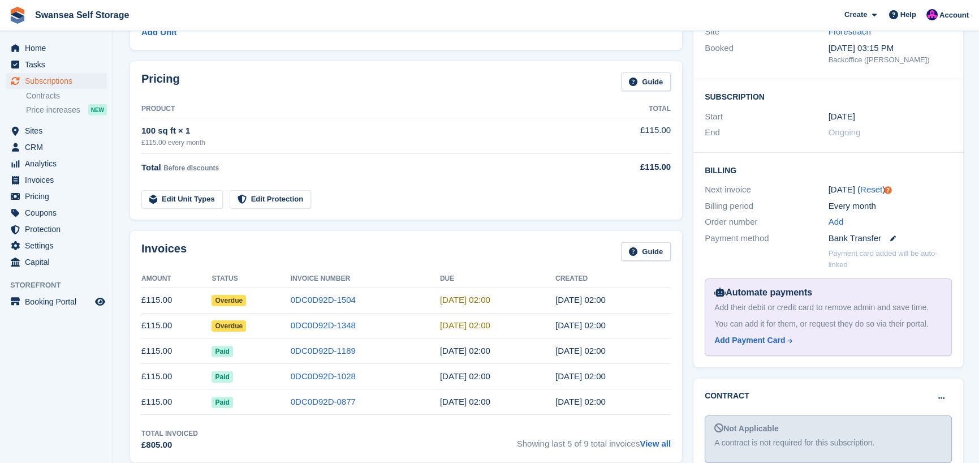
scroll to position [170, 0]
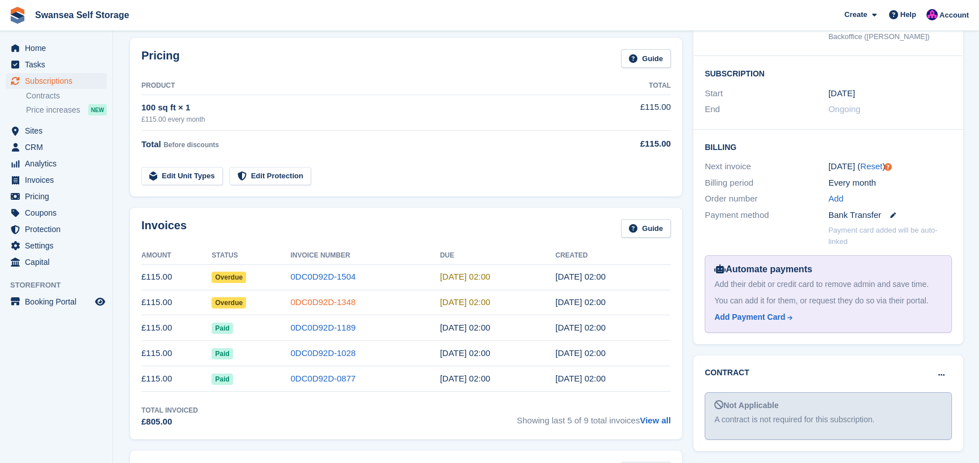
click at [337, 301] on link "0DC0D92D-1348" at bounding box center [323, 302] width 65 height 10
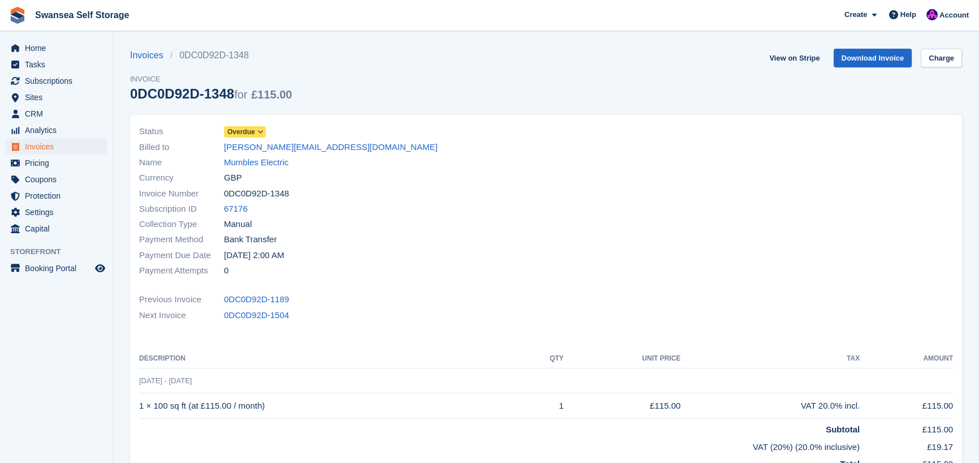
click at [251, 135] on span "Overdue" at bounding box center [241, 132] width 28 height 10
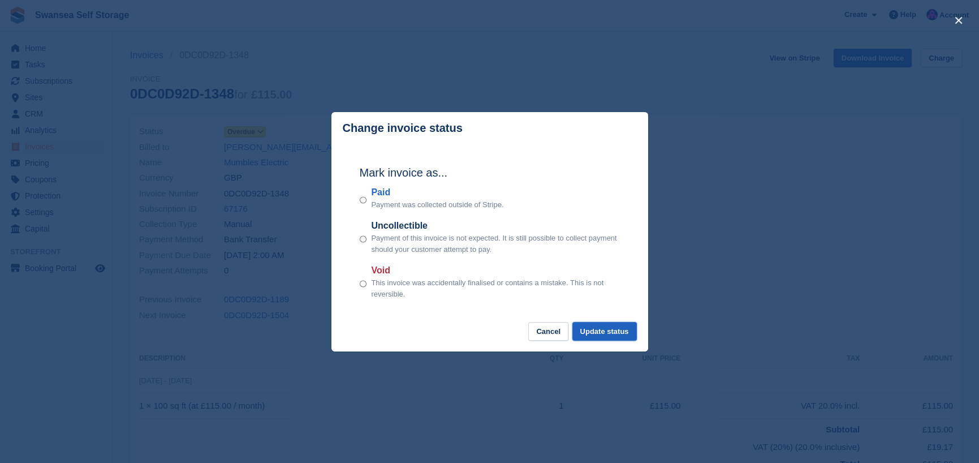
click at [598, 328] on button "Update status" at bounding box center [604, 331] width 64 height 19
